Goal: Task Accomplishment & Management: Manage account settings

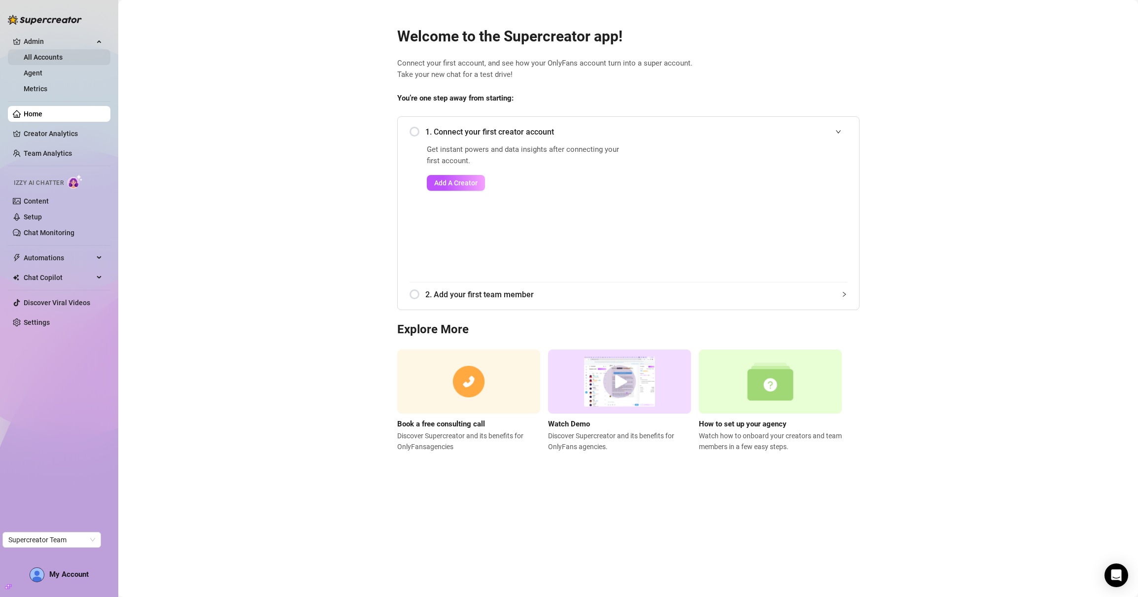
click at [26, 56] on link "All Accounts" at bounding box center [43, 57] width 39 height 8
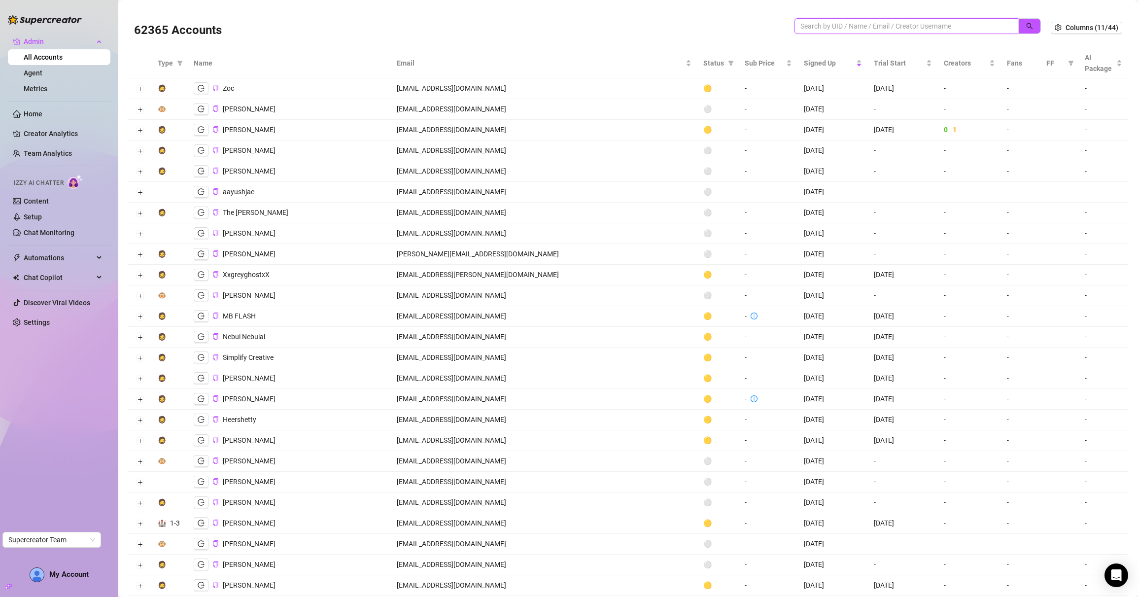
click at [821, 25] on input "search" at bounding box center [903, 26] width 205 height 11
paste input "Z4N7UDy0xYclLmiscwkGwwUlDgJ3"
type input "Z4N7UDy0xYclLmiscwkGwwUlDgJ3"
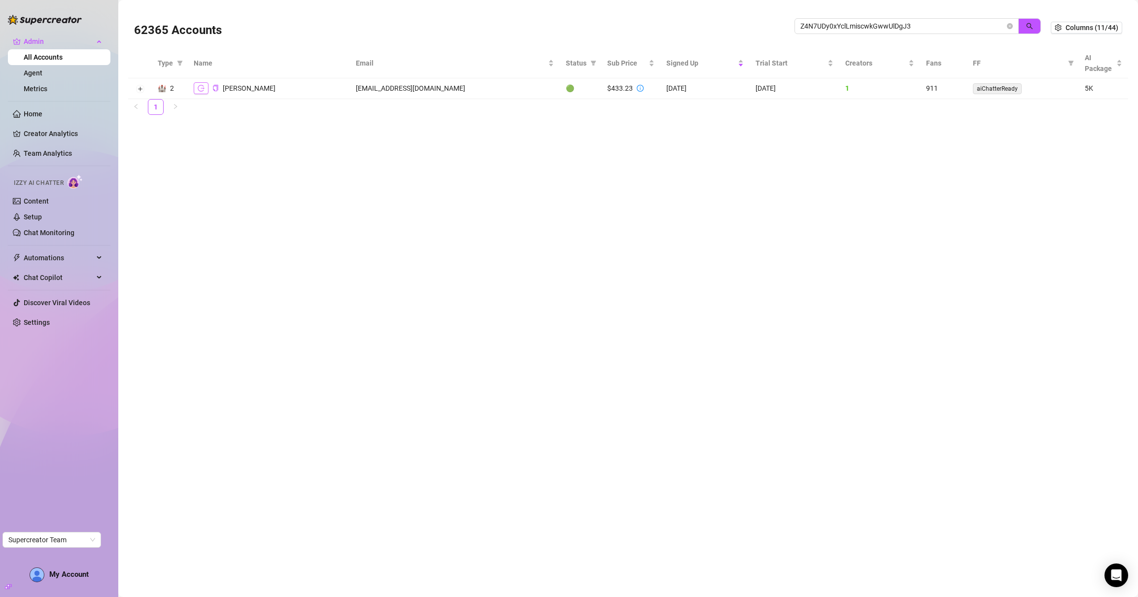
click at [194, 90] on td "[PERSON_NAME]" at bounding box center [269, 88] width 162 height 21
click at [200, 90] on icon "logout" at bounding box center [201, 88] width 7 height 7
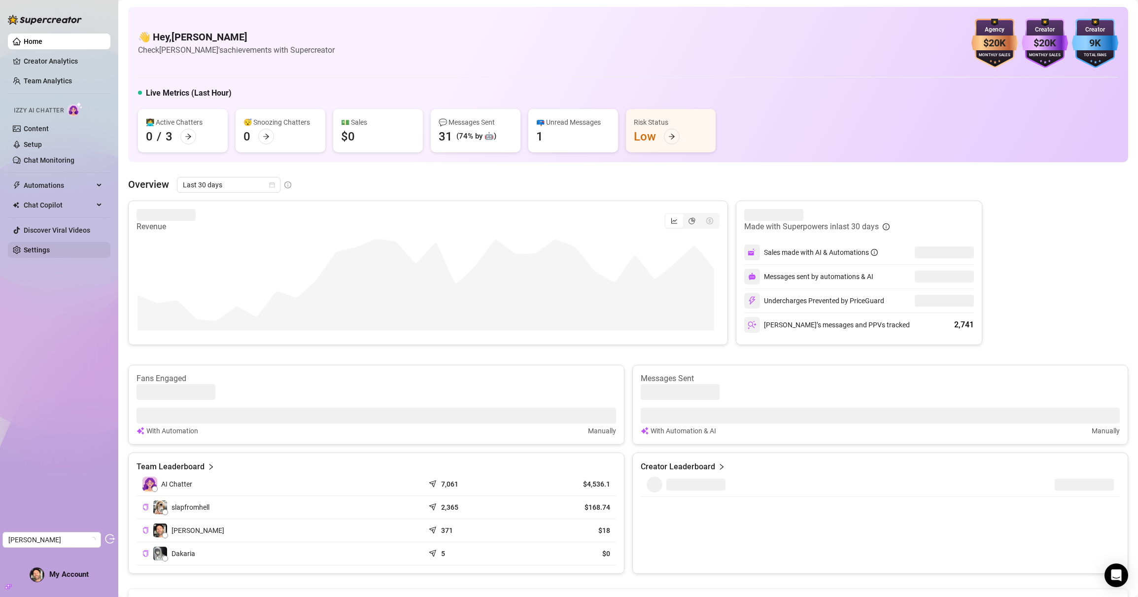
click at [28, 250] on link "Settings" at bounding box center [37, 250] width 26 height 8
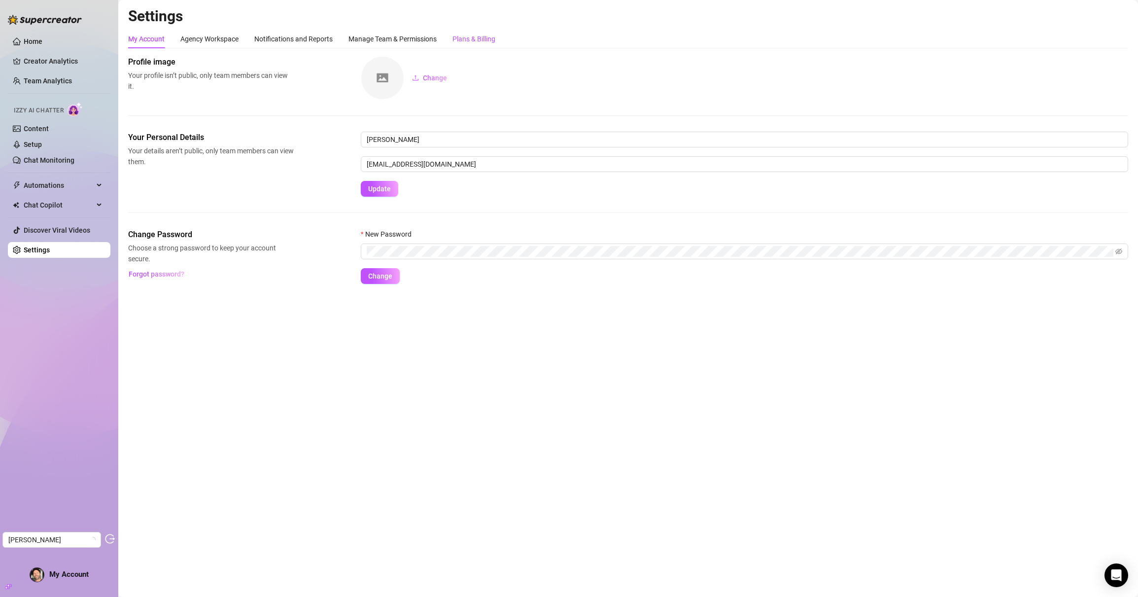
click at [486, 43] on div "Plans & Billing" at bounding box center [474, 39] width 43 height 11
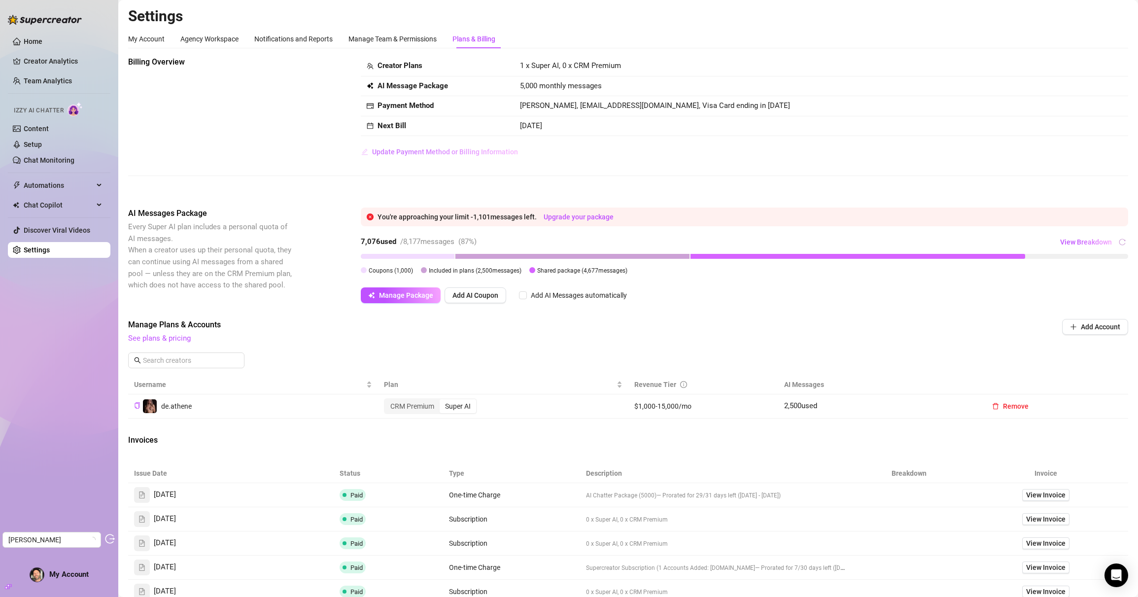
click at [452, 149] on span "Update Payment Method or Billing Information" at bounding box center [445, 152] width 146 height 8
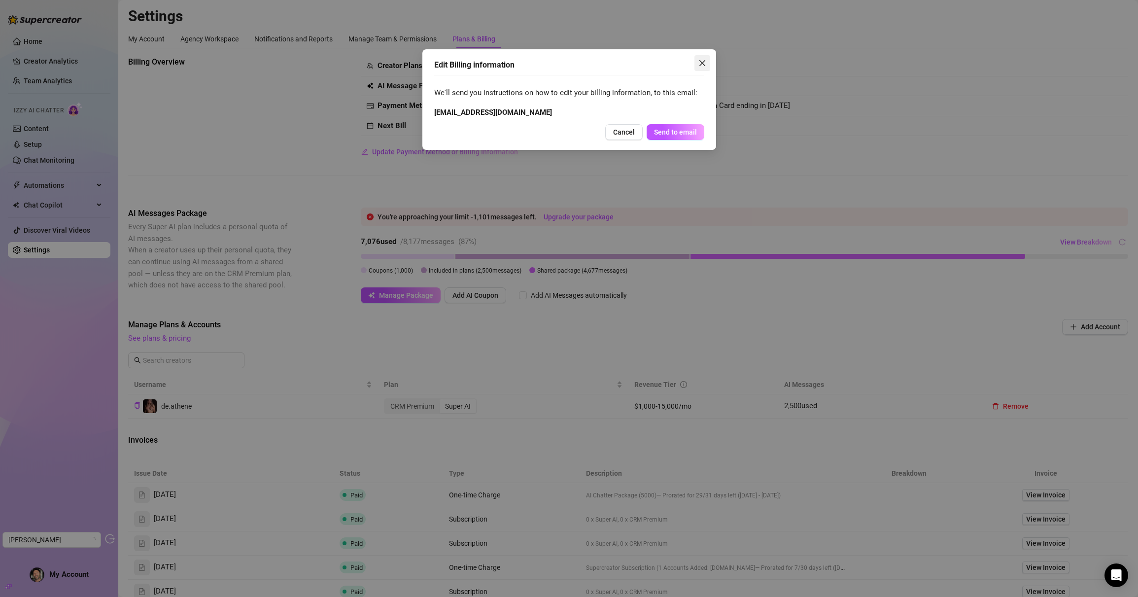
click at [698, 64] on icon "close" at bounding box center [702, 63] width 8 height 8
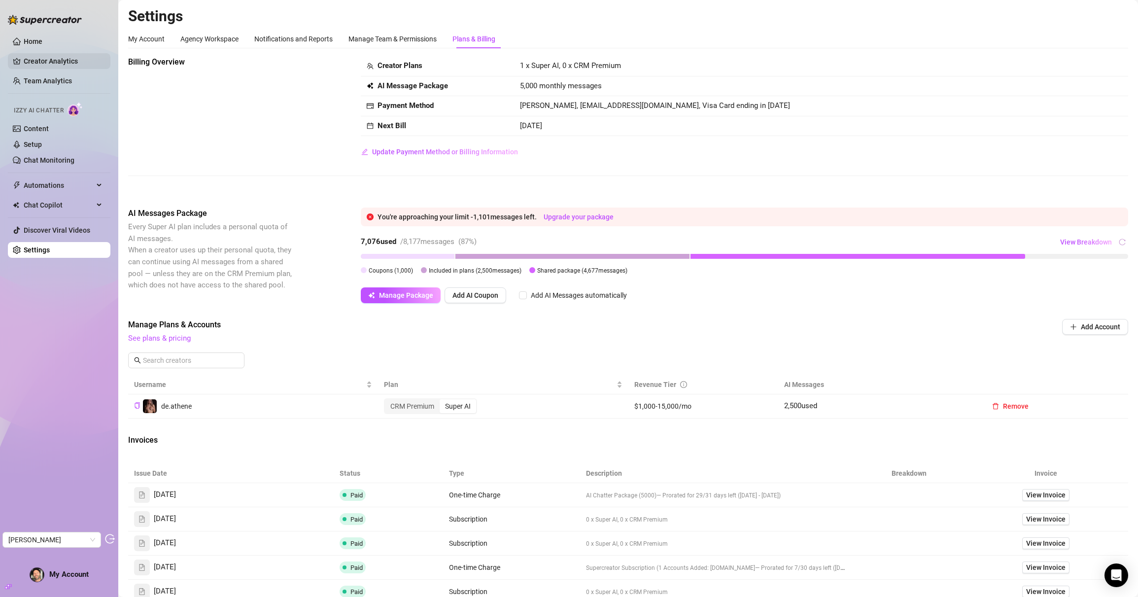
click at [39, 58] on link "Creator Analytics" at bounding box center [63, 61] width 79 height 16
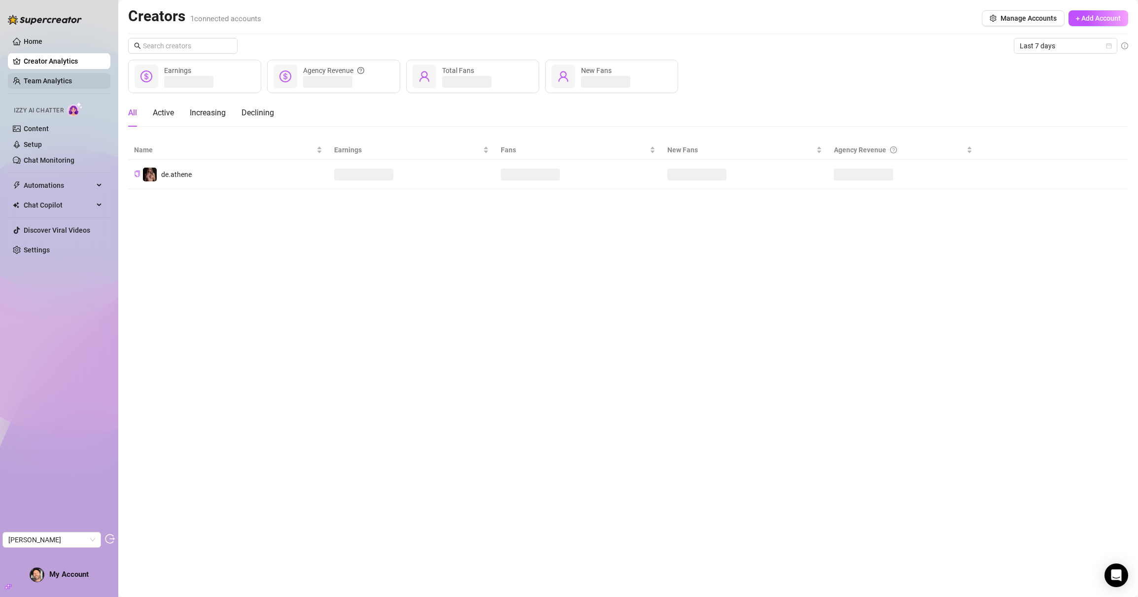
click at [54, 84] on link "Team Analytics" at bounding box center [48, 81] width 48 height 8
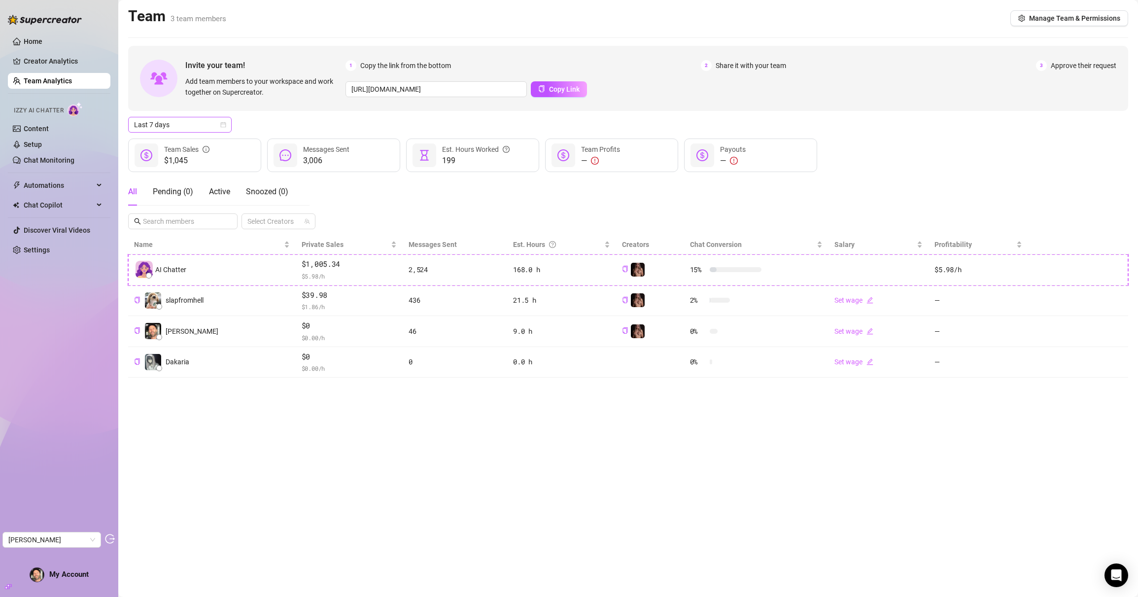
click at [224, 126] on icon "calendar" at bounding box center [223, 125] width 6 height 6
click at [174, 178] on div "Last 30 days" at bounding box center [180, 176] width 88 height 11
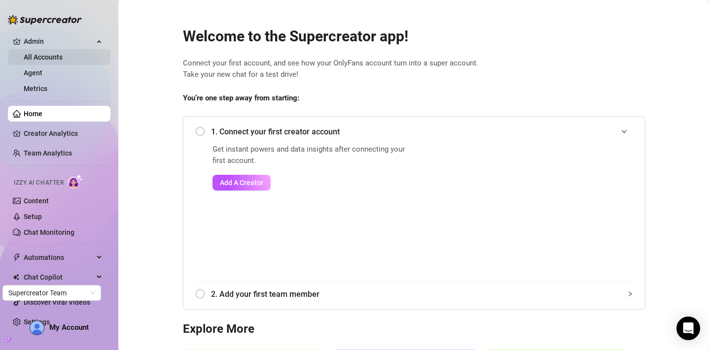
click at [56, 56] on link "All Accounts" at bounding box center [43, 57] width 39 height 8
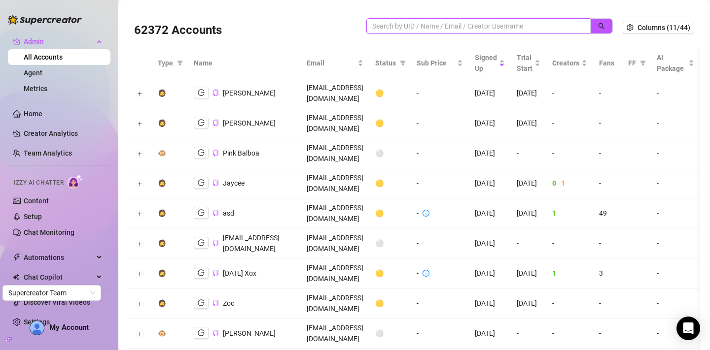
click at [536, 26] on input "search" at bounding box center [474, 26] width 205 height 11
paste input "ensaxoxo@gmail.com"
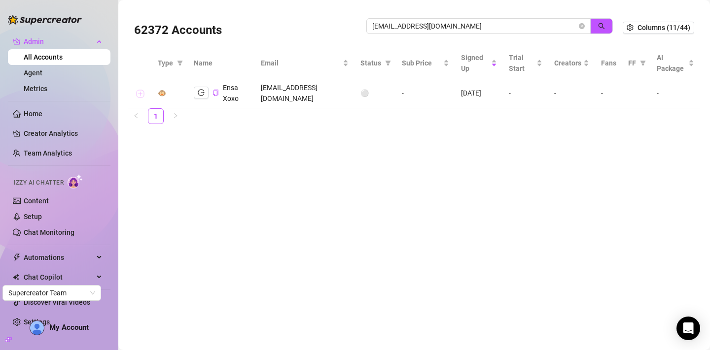
click at [139, 90] on button "Expand row" at bounding box center [140, 94] width 8 height 8
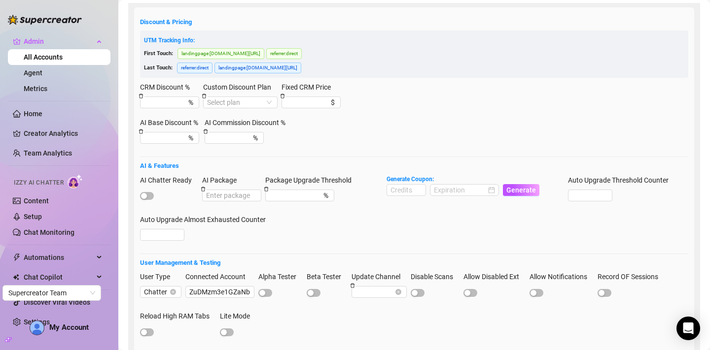
scroll to position [105, 0]
click at [192, 292] on input "ZuDMzm3e1GZaNbCIrpm918ZN4Os2" at bounding box center [219, 292] width 69 height 12
click at [208, 288] on input "ZuDMzm3e1GZaNbCIrpm918ZN4Os2" at bounding box center [219, 292] width 69 height 12
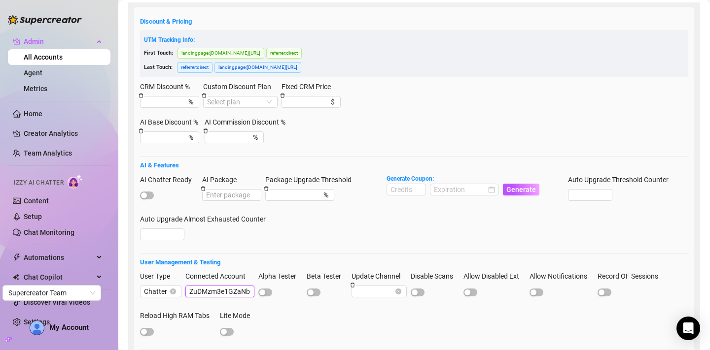
click at [208, 288] on input "ZuDMzm3e1GZaNbCIrpm918ZN4Os2" at bounding box center [219, 292] width 69 height 12
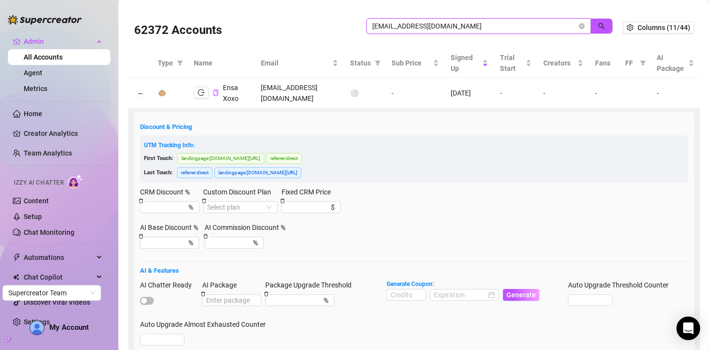
click at [459, 24] on input "ensaxoxo@gmail.com" at bounding box center [474, 26] width 205 height 11
paste input "ZuDMzm3e1GZaNbCIrpm918ZN4Os2"
type input "ZuDMzm3e1GZaNbCIrpm918ZN4Os2"
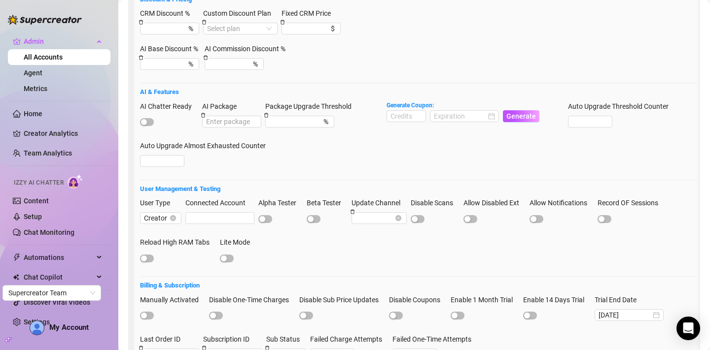
scroll to position [234, 0]
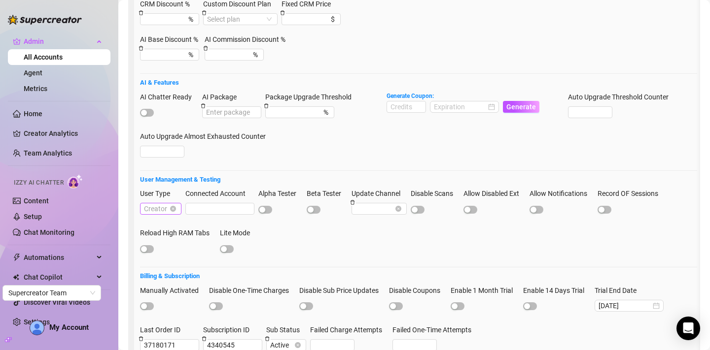
click at [160, 214] on span "Creator" at bounding box center [161, 209] width 34 height 11
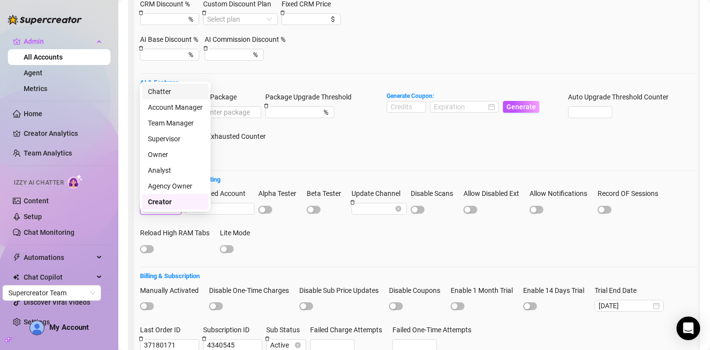
click at [165, 89] on div "Chatter" at bounding box center [175, 91] width 55 height 11
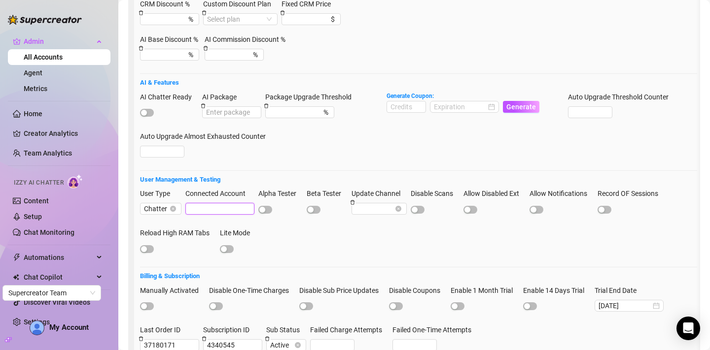
click at [207, 215] on input "Connected Account" at bounding box center [219, 209] width 69 height 12
click at [174, 214] on span "Chatter" at bounding box center [161, 209] width 34 height 11
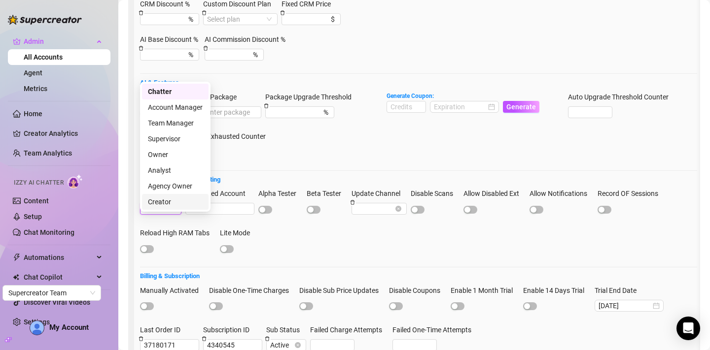
click at [160, 198] on div "Creator" at bounding box center [175, 202] width 55 height 11
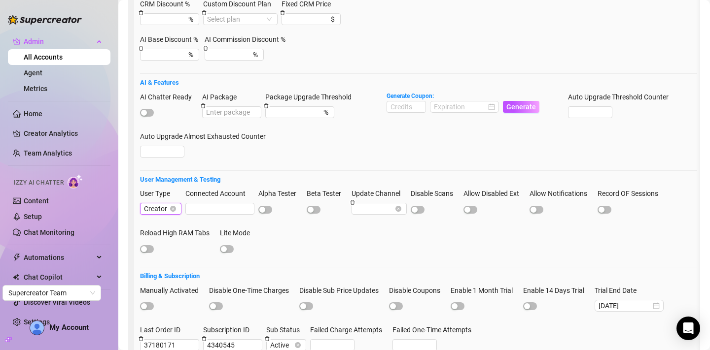
click at [271, 184] on form "Discount & Pricing CRM Discount % % Custom Discount Plan Select plan Fixed CRM …" at bounding box center [418, 181] width 557 height 393
click at [350, 152] on div "AI Chatter Ready AI Package Package Upgrade Threshold % Generate Coupon: Genera…" at bounding box center [418, 129] width 557 height 75
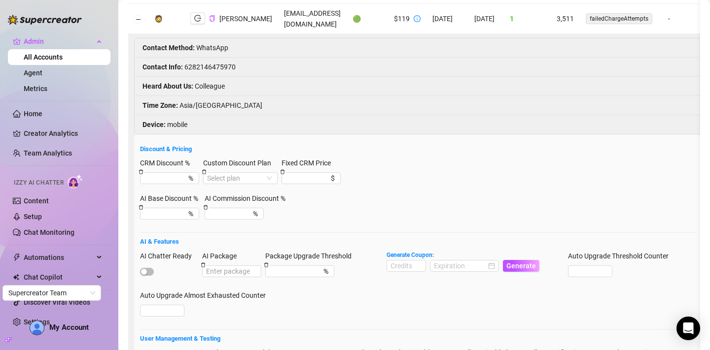
scroll to position [0, 0]
